Goal: Find specific page/section: Find specific page/section

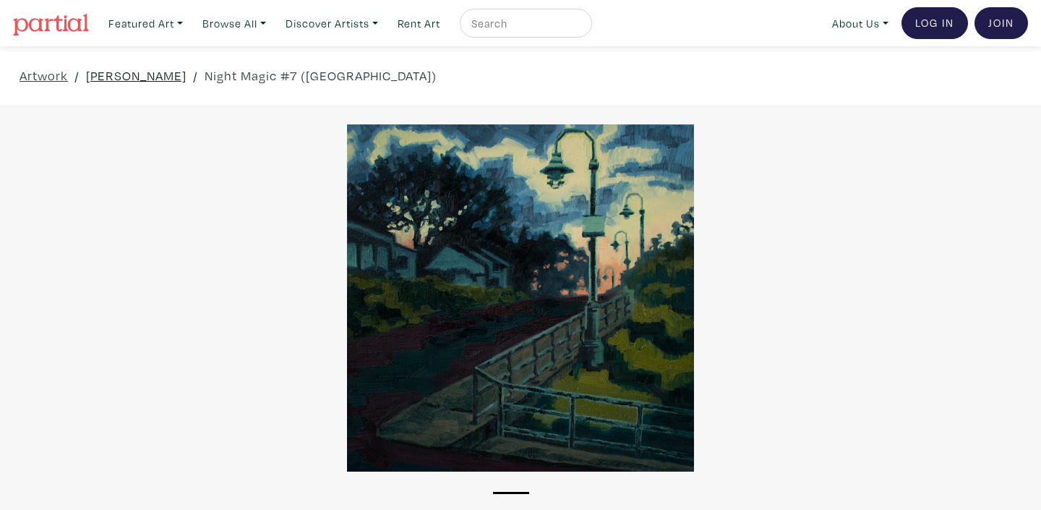
click at [152, 74] on link "[PERSON_NAME]" at bounding box center [136, 76] width 101 height 20
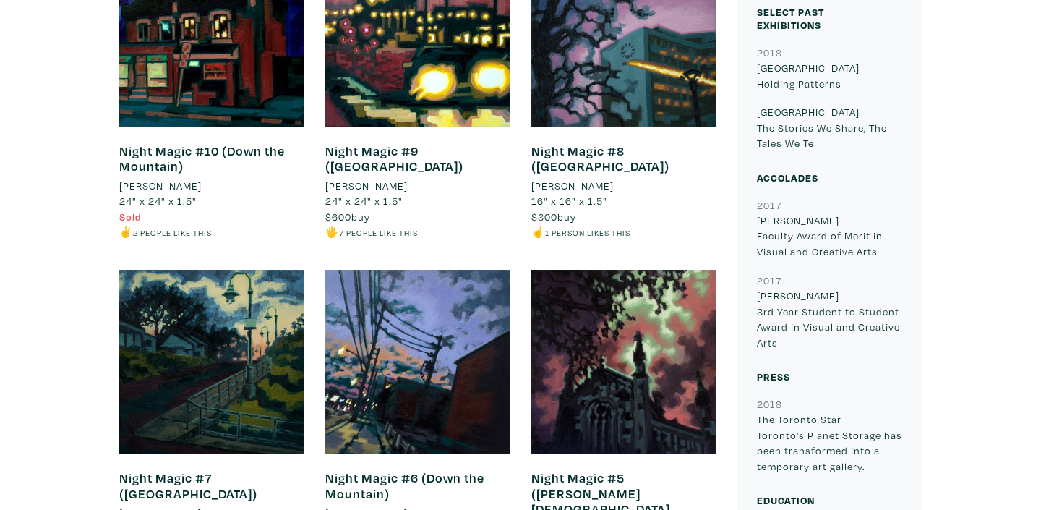
scroll to position [635, 0]
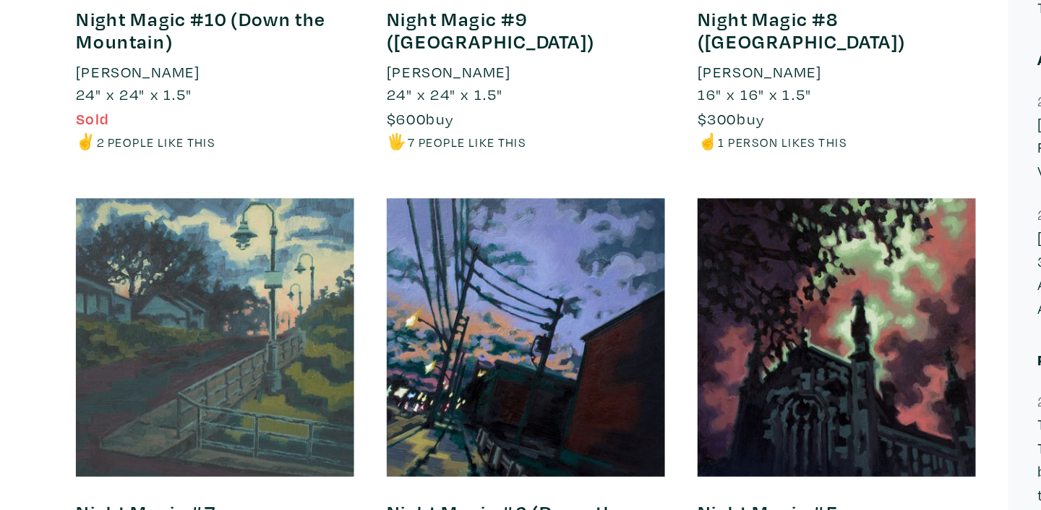
click at [219, 385] on div at bounding box center [211, 354] width 184 height 184
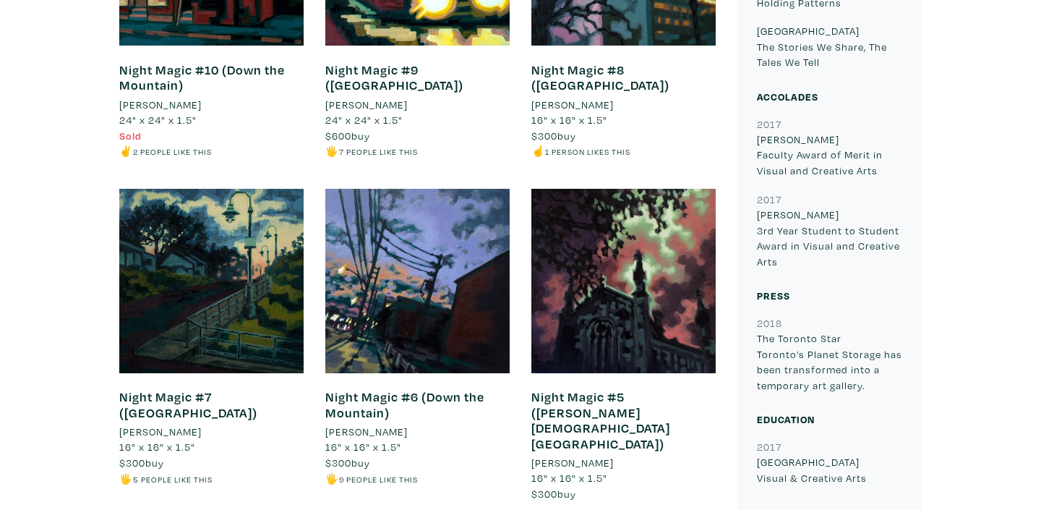
scroll to position [704, 0]
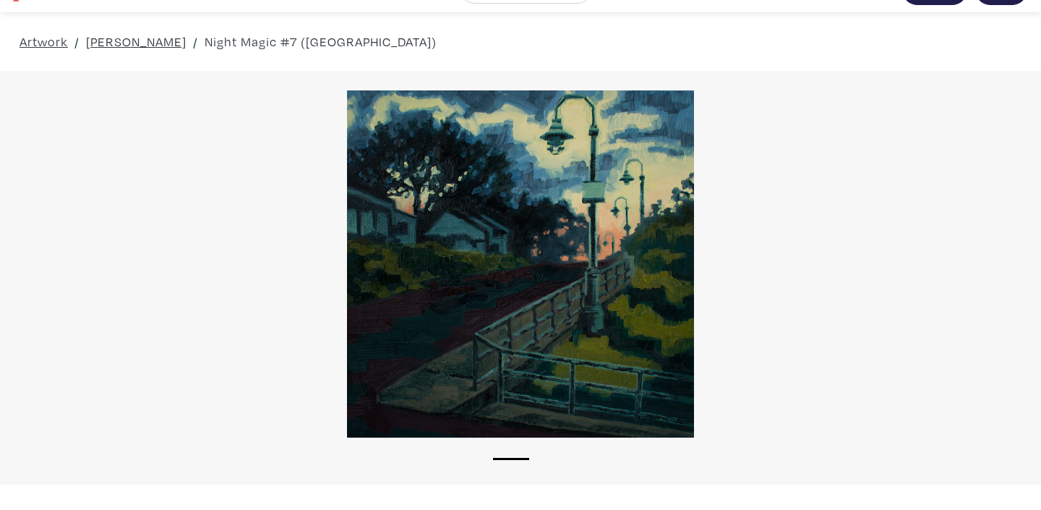
scroll to position [35, 0]
